Goal: Information Seeking & Learning: Find specific fact

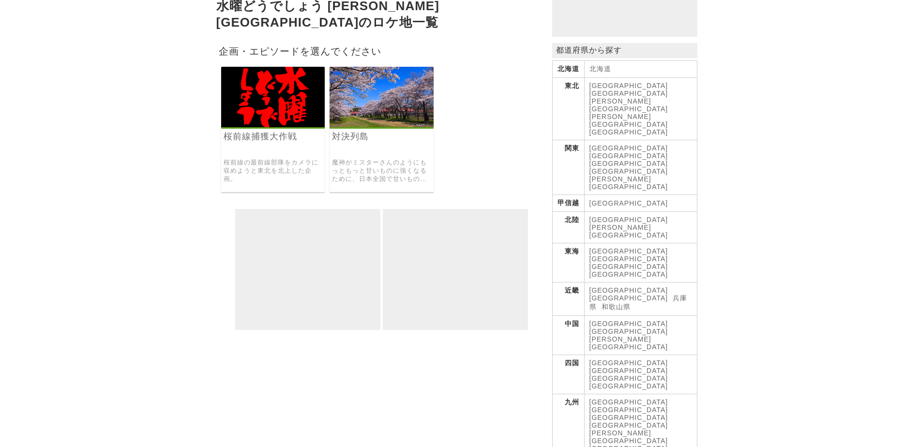
scroll to position [145, 0]
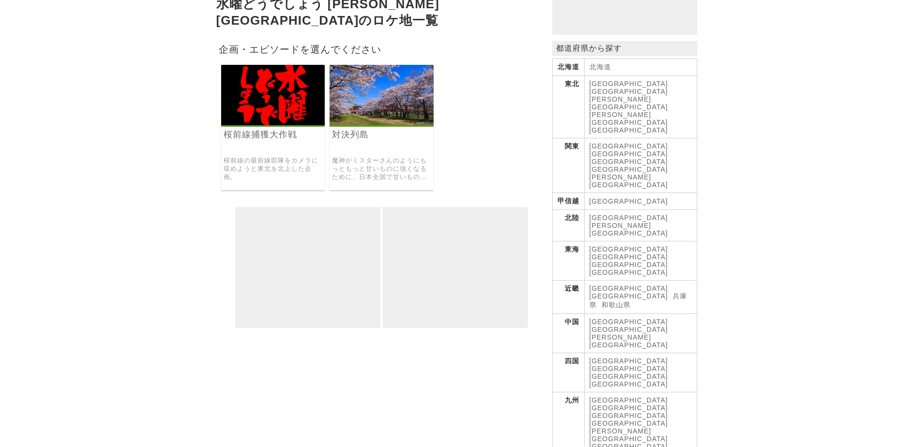
click at [364, 91] on img at bounding box center [381, 95] width 104 height 60
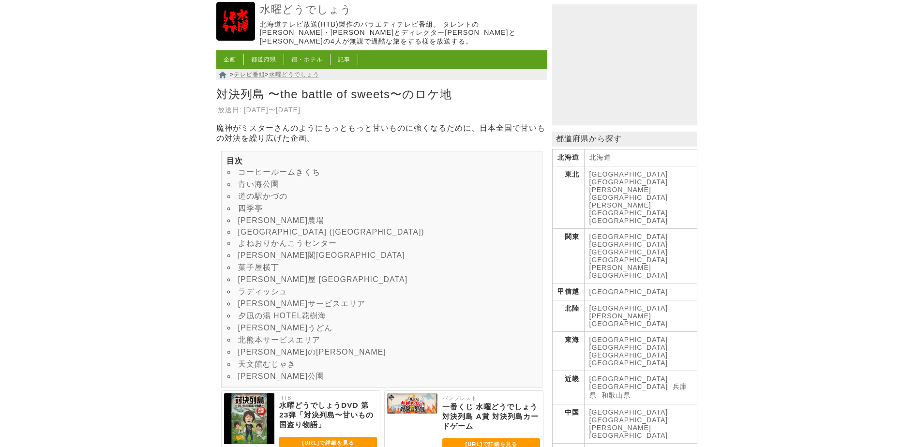
scroll to position [97, 0]
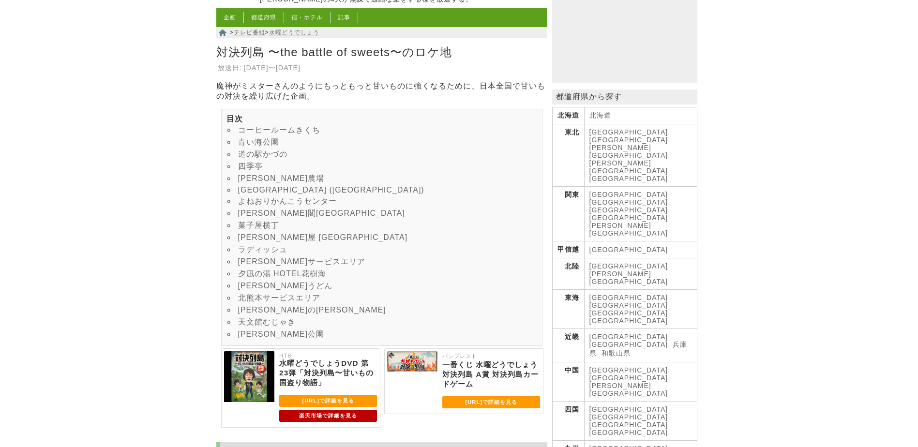
click at [280, 194] on link "[GEOGRAPHIC_DATA] ([GEOGRAPHIC_DATA])" at bounding box center [331, 190] width 186 height 8
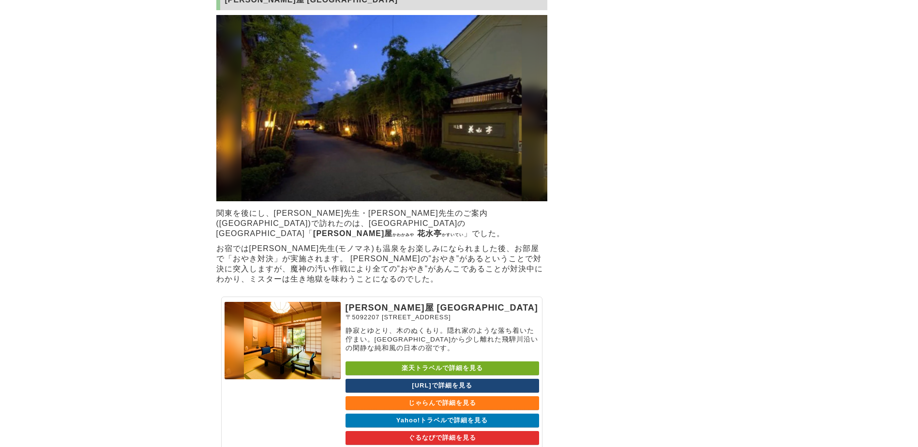
scroll to position [5361, 0]
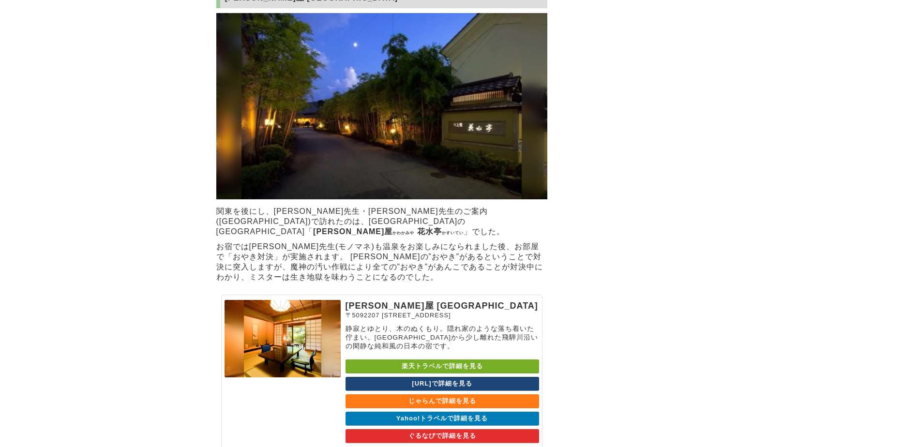
click at [313, 236] on ruby "[PERSON_NAME]" at bounding box center [363, 231] width 101 height 8
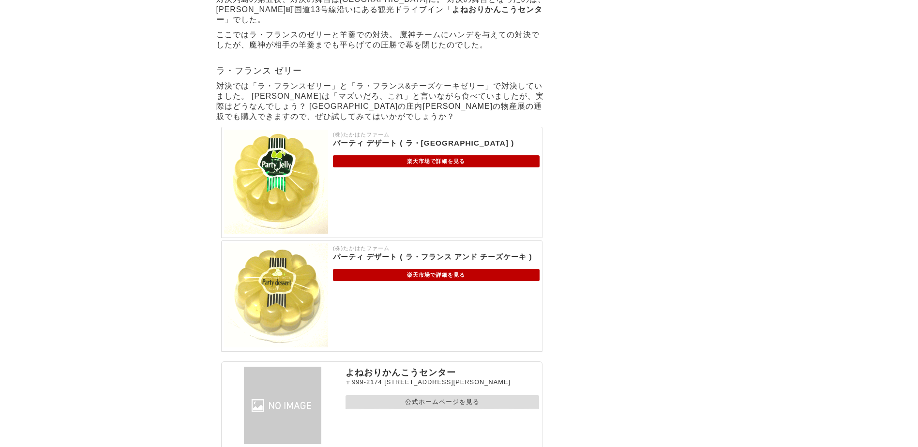
scroll to position [3862, 0]
